Goal: Information Seeking & Learning: Learn about a topic

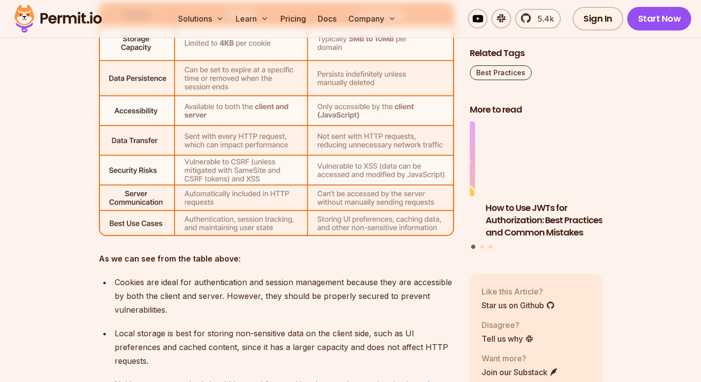
scroll to position [3519, 0]
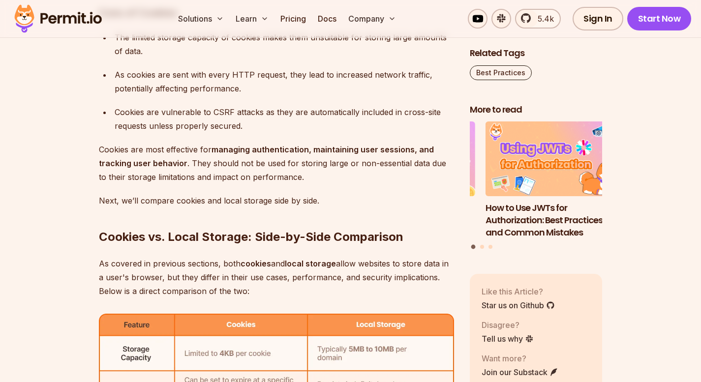
scroll to position [3212, 0]
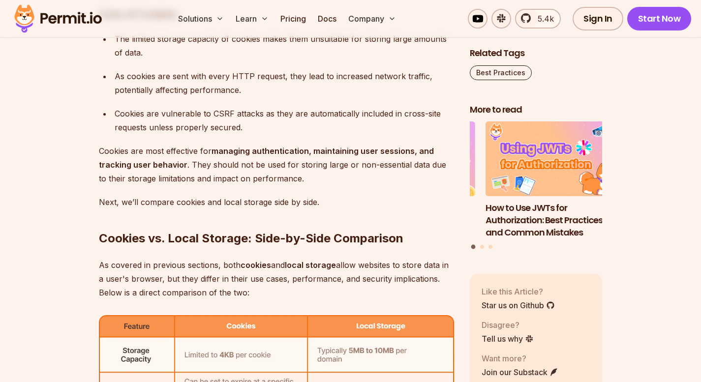
click at [218, 112] on div "Cookies are vulnerable to CSRF attacks as they are automatically included in cr…" at bounding box center [284, 121] width 339 height 28
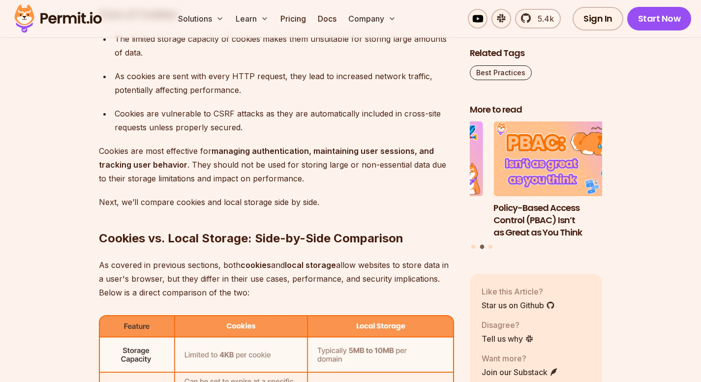
click at [218, 112] on div "Cookies are vulnerable to CSRF attacks as they are automatically included in cr…" at bounding box center [284, 121] width 339 height 28
copy div "CSRF"
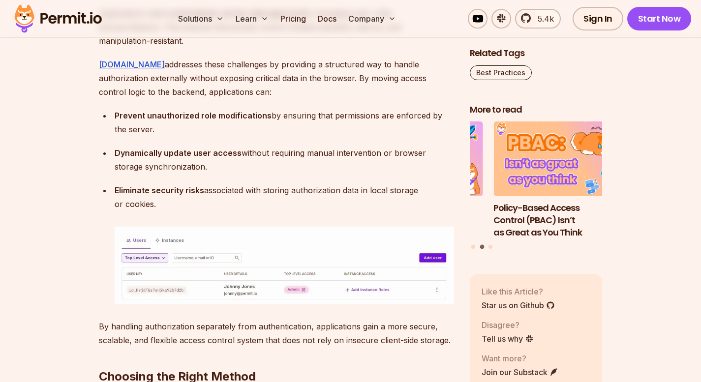
scroll to position [5506, 0]
